Goal: Check status

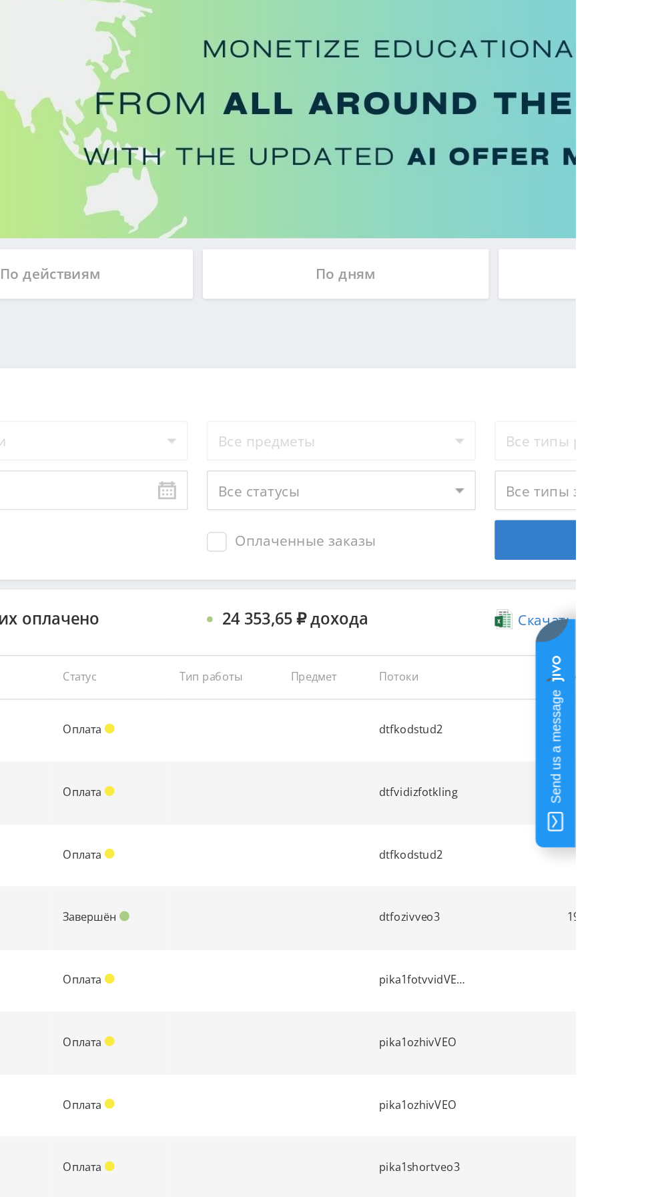
click at [496, 299] on div "По дням" at bounding box center [500, 289] width 192 height 33
click at [0, 0] on input "По дням" at bounding box center [0, 0] width 0 height 0
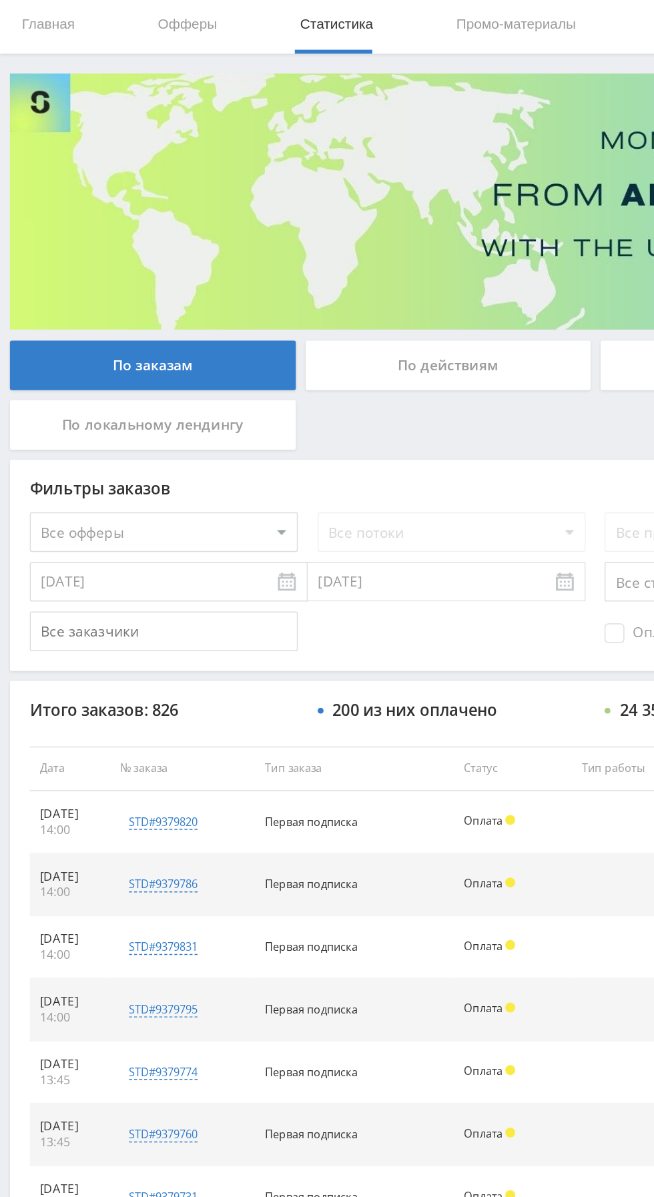
click at [48, 402] on select "Все офферы MyStylus MyStylus - Revshare Кампус AI Studybay Автор24 Studybay Bra…" at bounding box center [110, 401] width 180 height 27
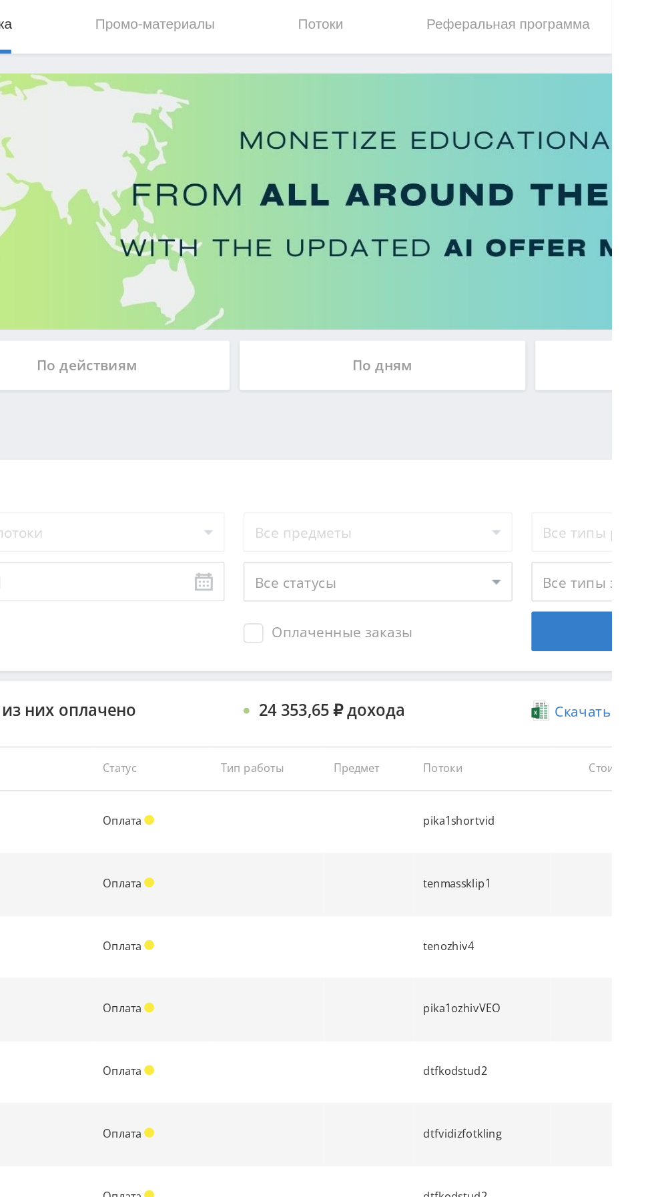
click at [462, 290] on div "По дням" at bounding box center [500, 289] width 192 height 33
click at [0, 0] on input "По дням" at bounding box center [0, 0] width 0 height 0
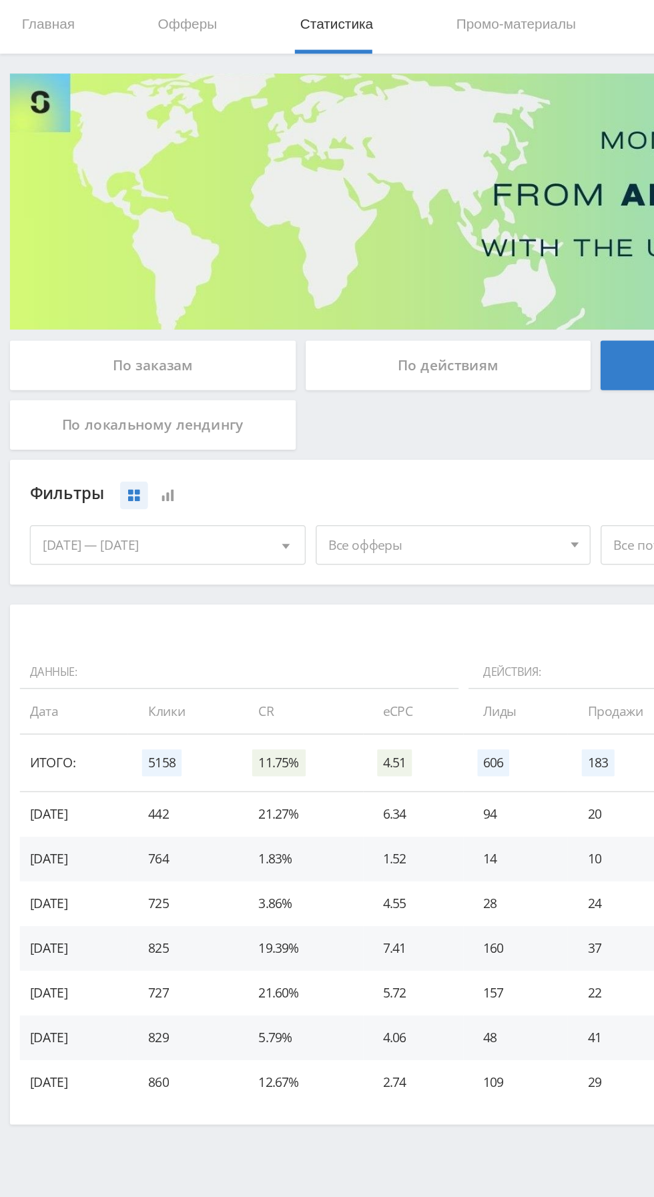
click at [259, 404] on span "Все офферы" at bounding box center [299, 410] width 156 height 25
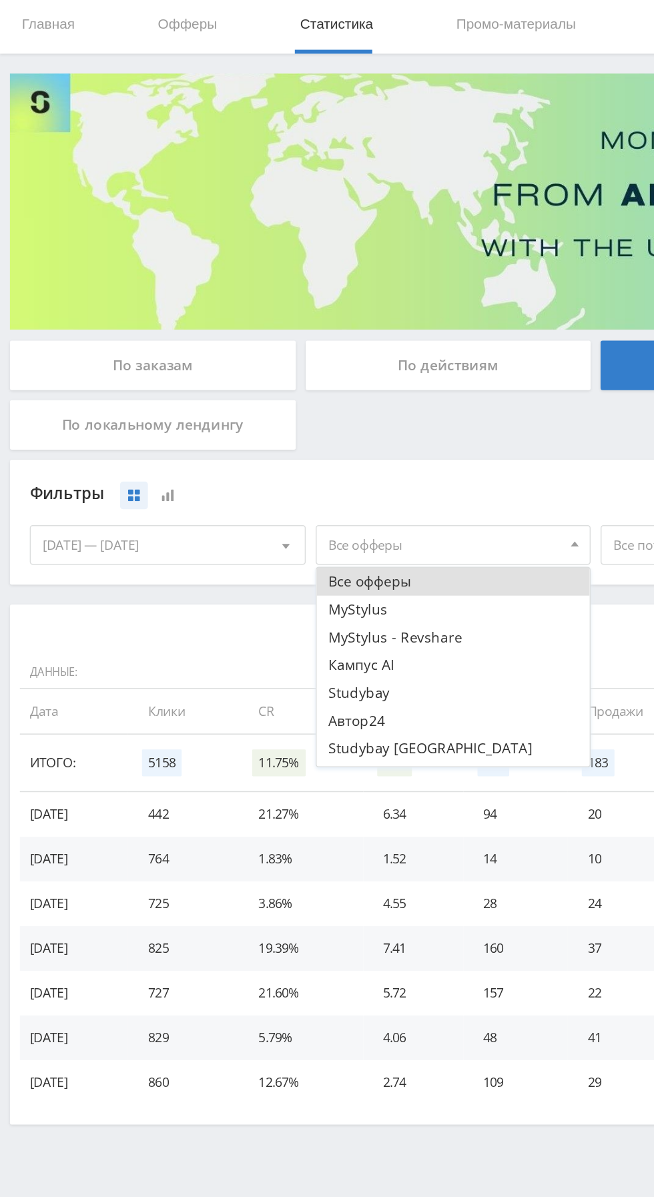
click at [243, 471] on button "MyStylus - Revshare" at bounding box center [305, 472] width 184 height 19
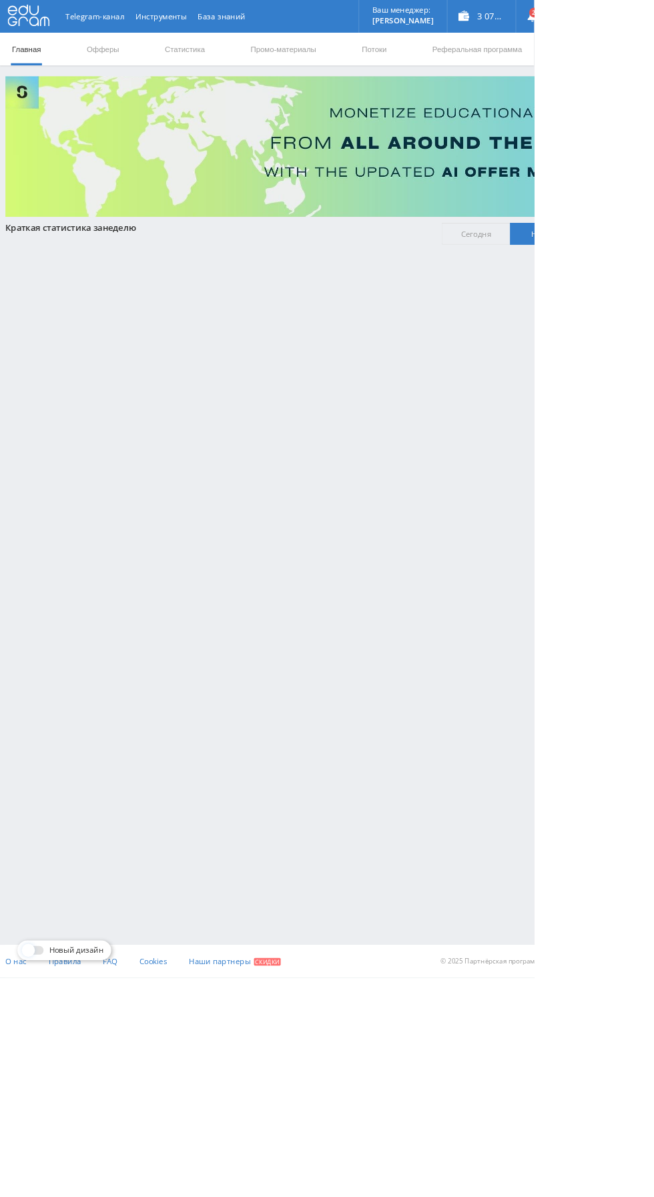
click at [203, 65] on link "Статистика" at bounding box center [226, 60] width 52 height 40
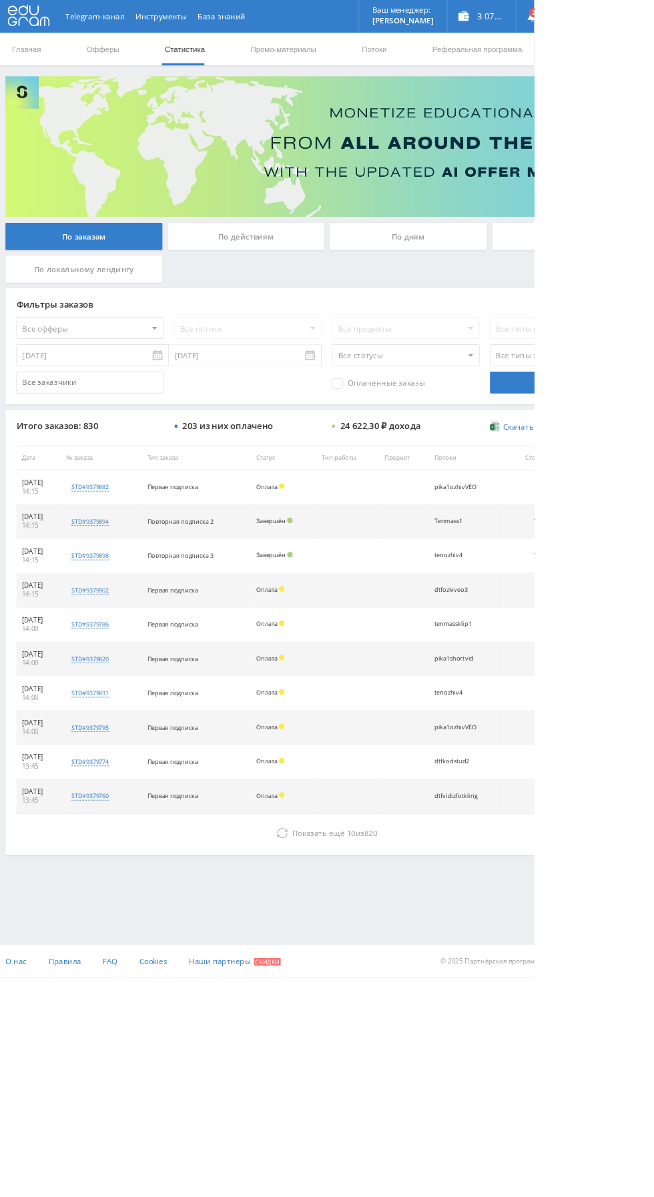
click at [472, 301] on div "По дням" at bounding box center [500, 289] width 192 height 33
click at [0, 0] on input "По дням" at bounding box center [0, 0] width 0 height 0
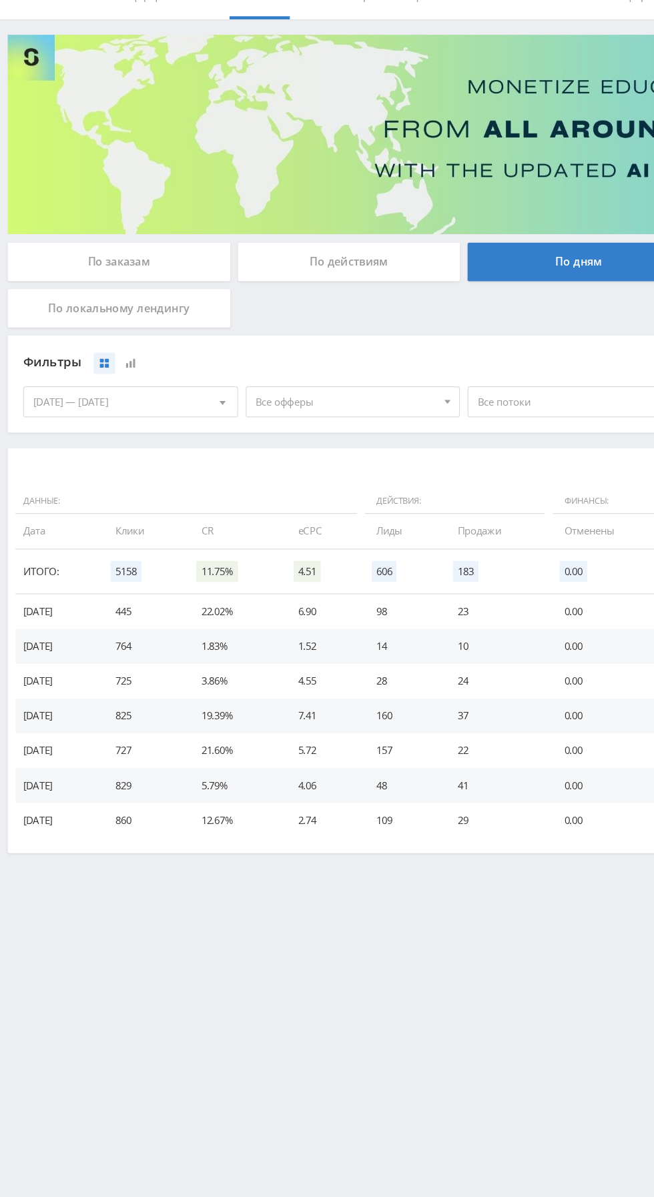
click at [332, 296] on div "По действиям" at bounding box center [301, 289] width 192 height 33
click at [0, 0] on input "По действиям" at bounding box center [0, 0] width 0 height 0
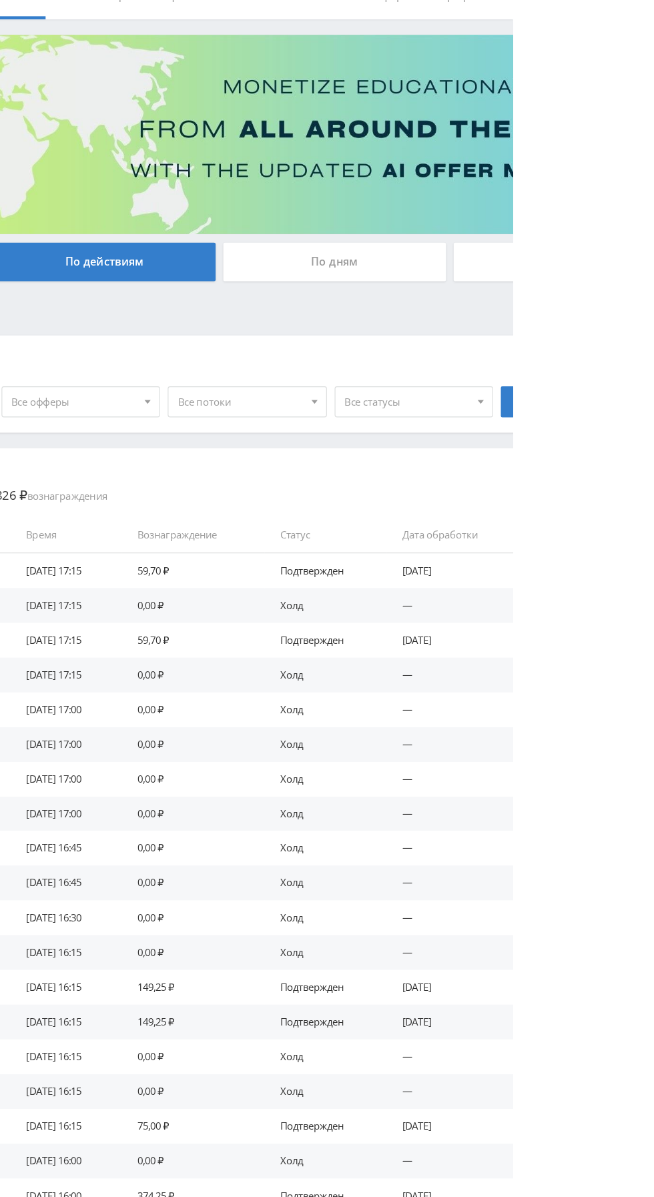
click at [626, 411] on span at bounding box center [625, 411] width 5 height 7
click at [596, 460] on button "Холд" at bounding box center [568, 453] width 136 height 19
click at [603, 410] on span "Холд" at bounding box center [562, 410] width 108 height 25
click at [582, 470] on button "Подтвержден" at bounding box center [568, 472] width 136 height 19
click at [594, 418] on span "Подтвержден" at bounding box center [562, 410] width 108 height 25
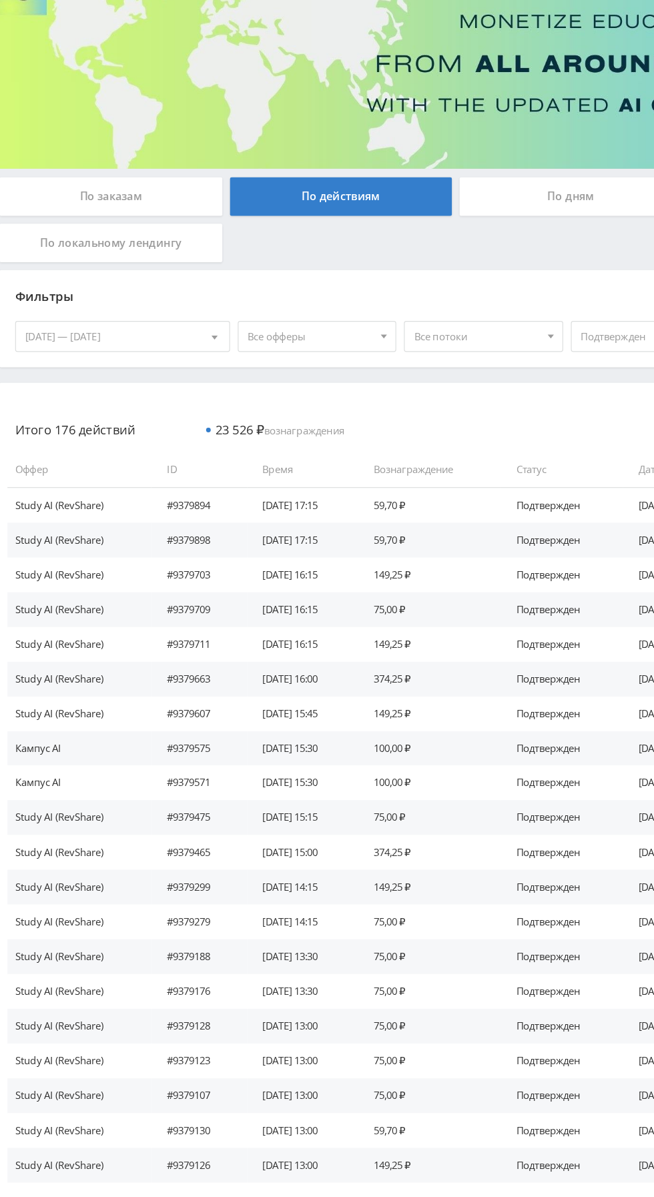
click at [227, 1159] on button "Показать ещё 20 из 156" at bounding box center [400, 1162] width 774 height 42
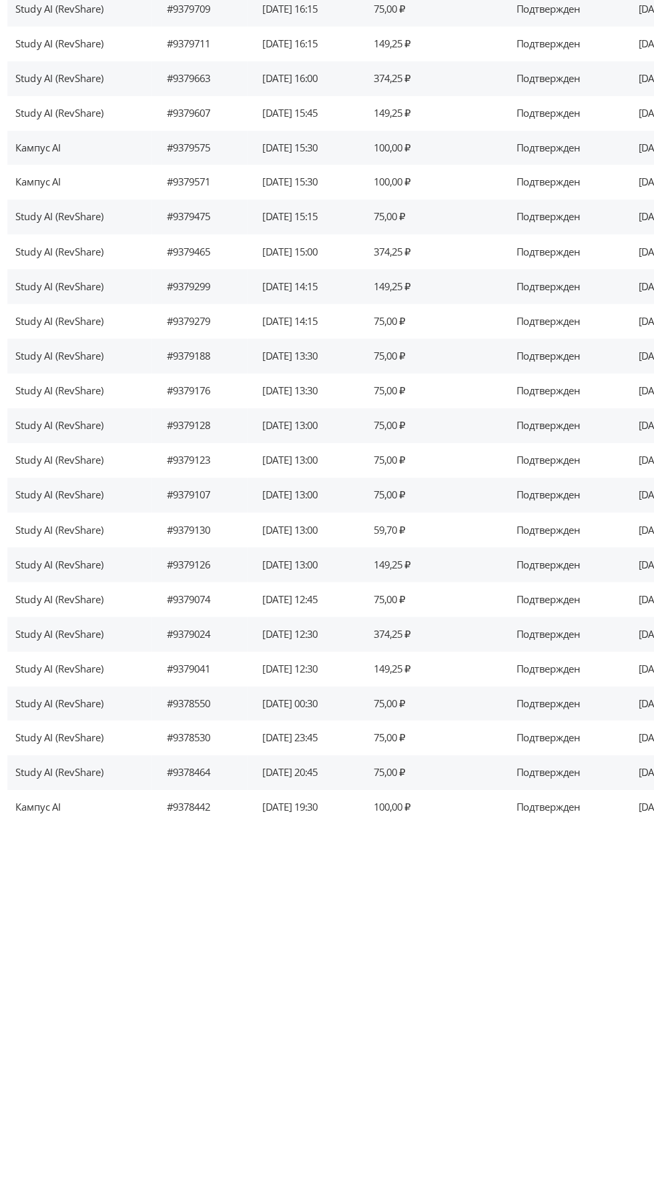
scroll to position [191, 0]
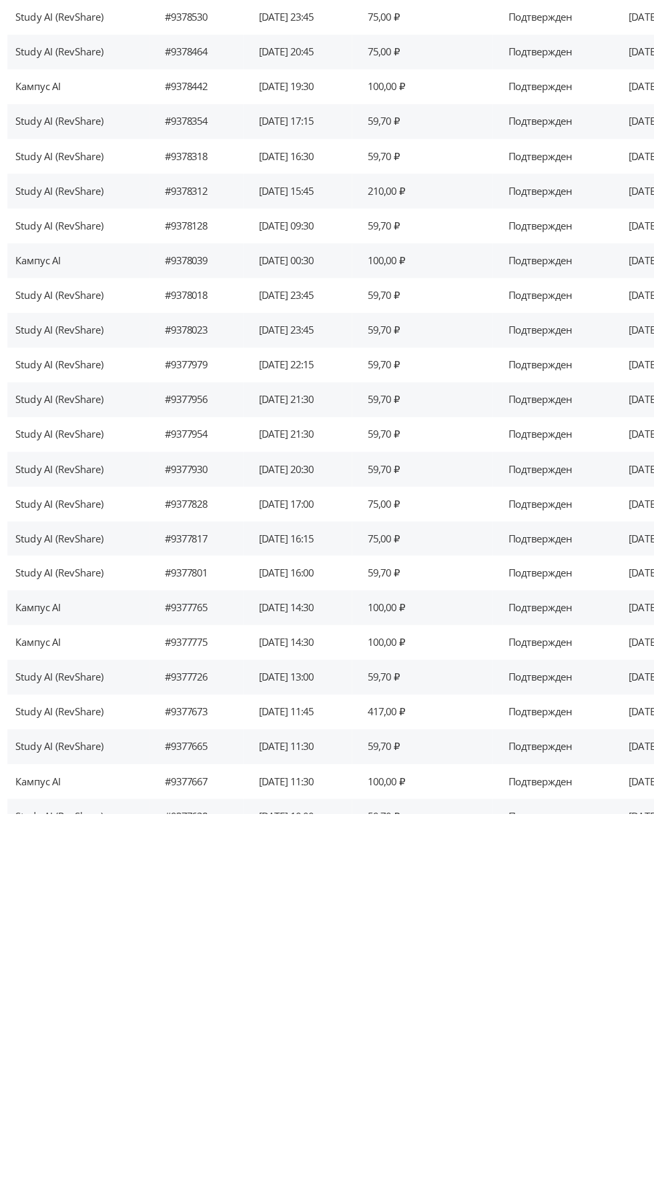
scroll to position [790, 0]
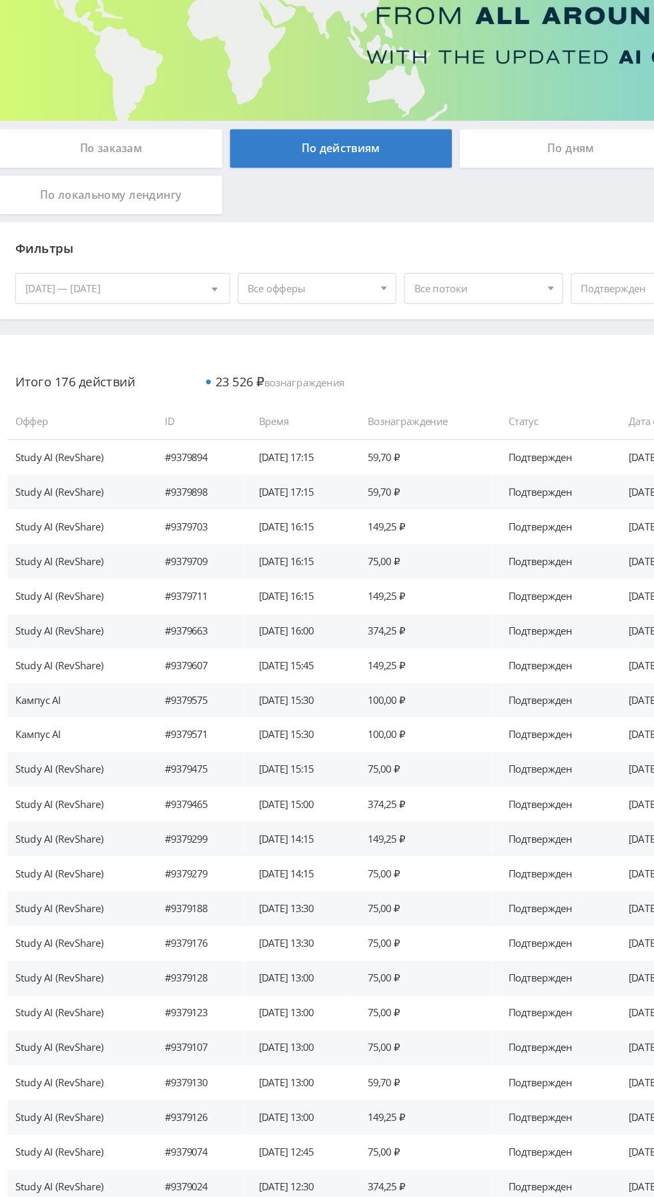
scroll to position [0, 0]
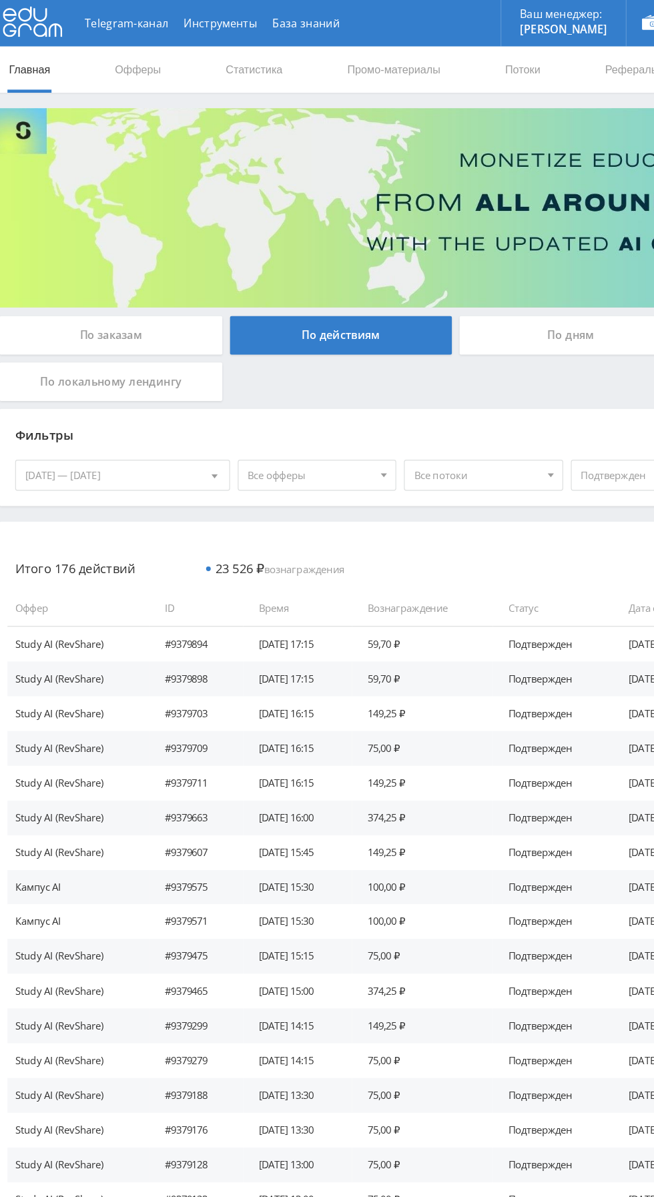
click at [79, 276] on div "По заказам" at bounding box center [103, 289] width 192 height 33
click at [0, 0] on input "По заказам" at bounding box center [0, 0] width 0 height 0
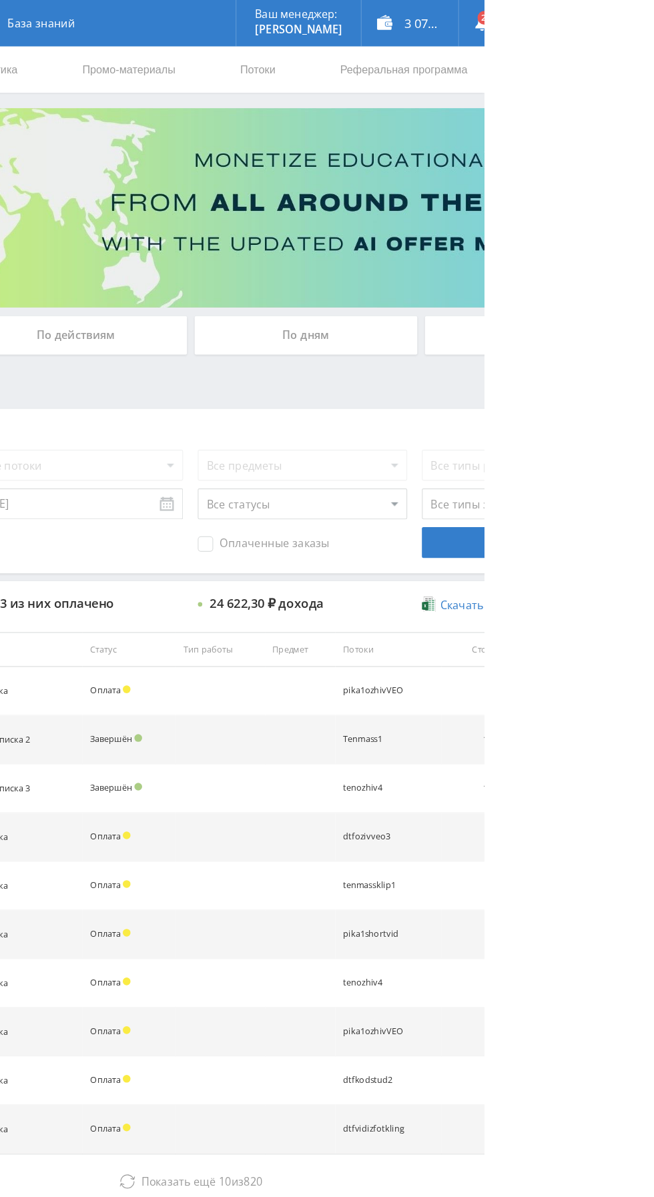
click at [460, 429] on select "Все статусы В аукционе В работе На гарантии Завершен Возврат Черновик" at bounding box center [496, 435] width 180 height 27
select select "3"
click at [406, 422] on select "Все статусы В аукционе В работе На гарантии Завершен Возврат Черновик" at bounding box center [496, 435] width 180 height 27
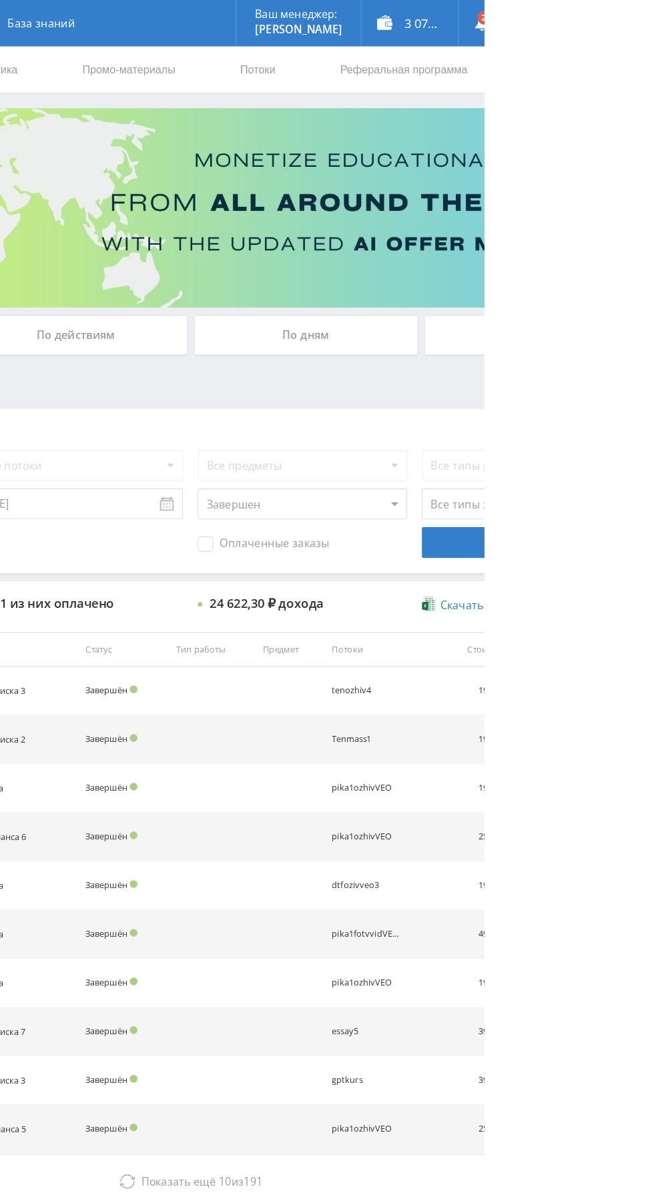
select select "2"
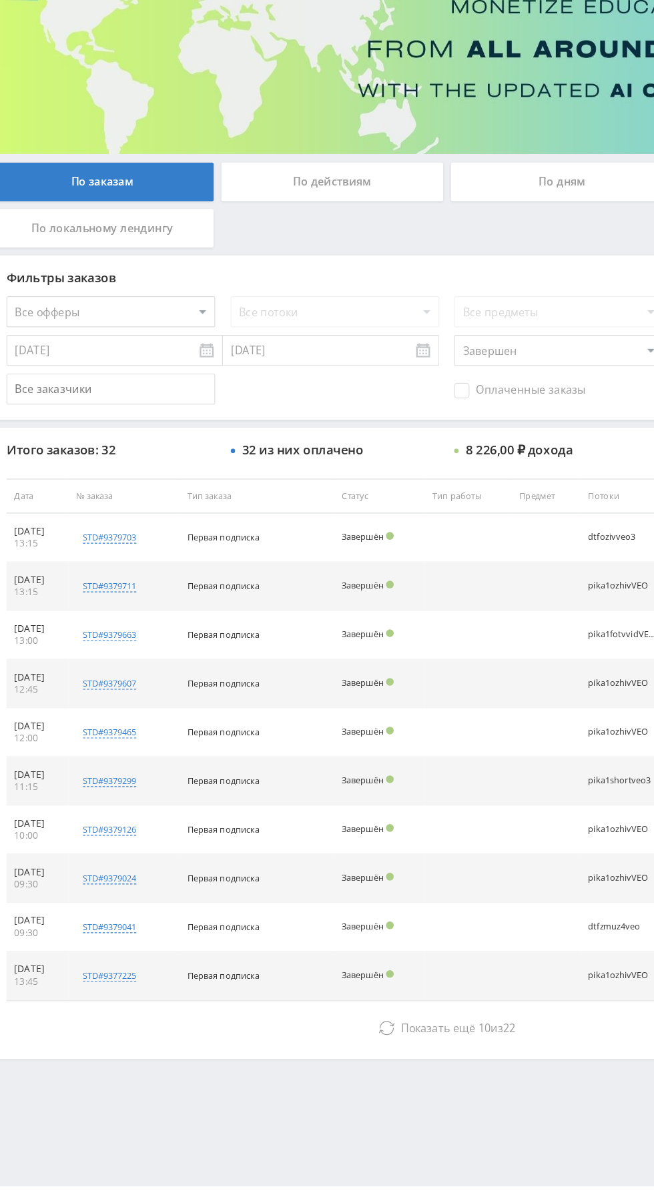
click at [204, 1029] on button "Показать ещё 10 из 22" at bounding box center [400, 1020] width 760 height 27
